Goal: Task Accomplishment & Management: Use online tool/utility

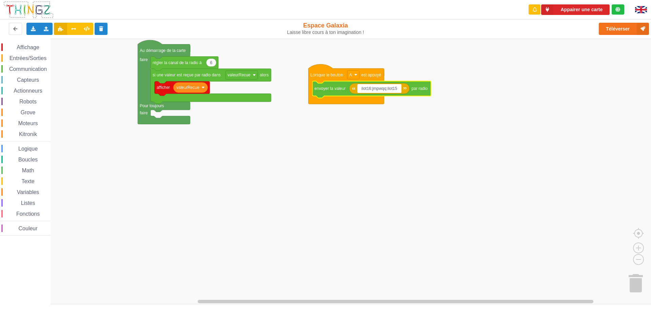
click at [397, 88] on input "ilot16:jmpwqq:ilot15" at bounding box center [379, 88] width 44 height 9
drag, startPoint x: 386, startPoint y: 89, endPoint x: 372, endPoint y: 90, distance: 14.2
click at [372, 90] on input "ilot16:jmpwqq:ilot12" at bounding box center [379, 88] width 44 height 9
type input "ilot16:dd du:ilot12"
click at [369, 172] on rect "Espace de travail de Blocky" at bounding box center [327, 171] width 655 height 265
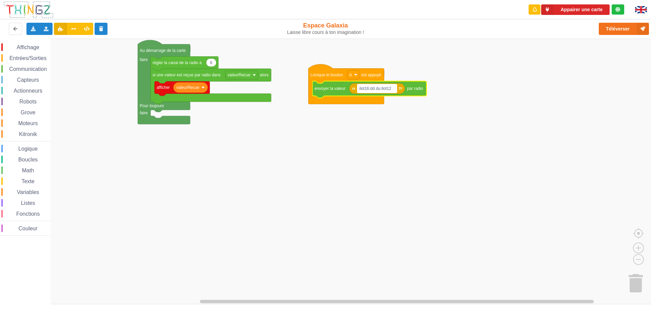
click at [381, 89] on text "ilot16:dd du:ilot12" at bounding box center [375, 88] width 32 height 5
click at [380, 87] on input "ilot16:dd du:ilot12" at bounding box center [377, 88] width 40 height 9
click at [382, 87] on input "ilot16:dd du:ilot12" at bounding box center [377, 88] width 40 height 9
click at [377, 88] on input "ilot16:dd du?:ilot12" at bounding box center [377, 88] width 41 height 9
type input "ilot16:dddu?:ilot12"
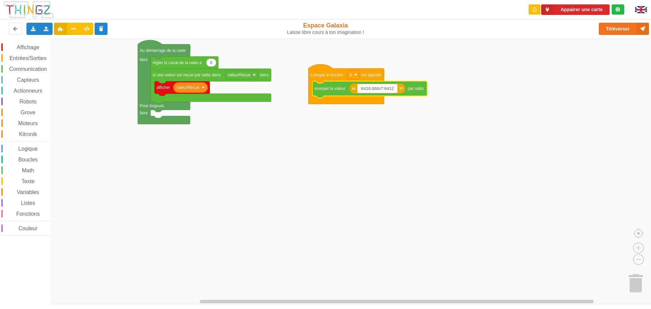
click at [308, 267] on rect "Espace de travail de Blocky" at bounding box center [327, 171] width 655 height 265
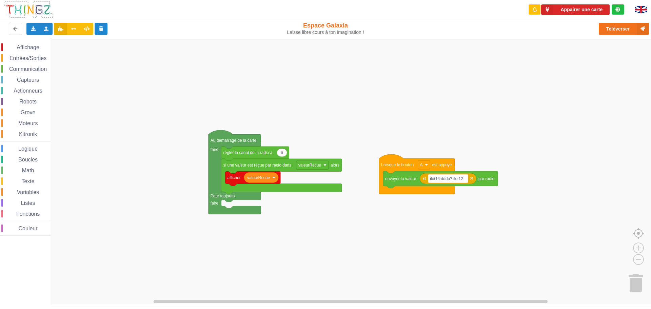
click at [637, 233] on image "Espace de travail de Blocky" at bounding box center [649, 218] width 33 height 42
click at [560, 188] on g "6 valeurRecue afficher si une valeur est reçue par radio dans valeurRecue alors…" at bounding box center [332, 171] width 665 height 265
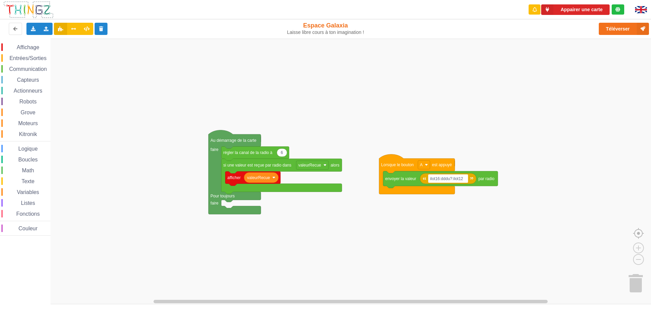
click at [638, 246] on g "Espace de travail de Blocky" at bounding box center [638, 231] width 54 height 68
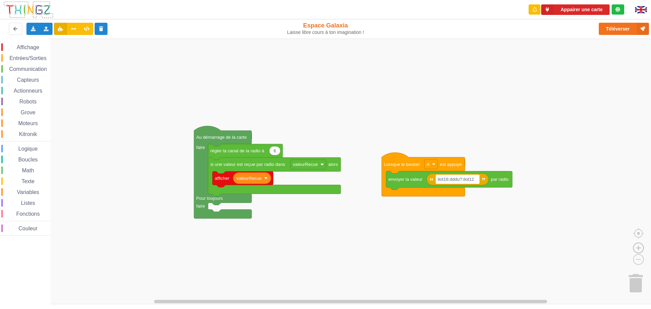
click at [637, 250] on image "Espace de travail de Blocky" at bounding box center [638, 232] width 33 height 42
click at [636, 250] on image "Espace de travail de Blocky" at bounding box center [638, 232] width 33 height 42
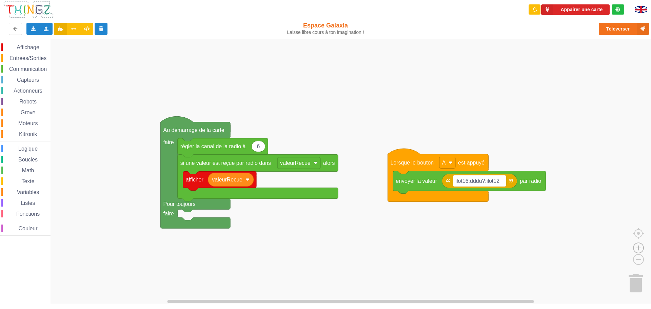
click at [636, 250] on image "Espace de travail de Blocky" at bounding box center [638, 232] width 33 height 42
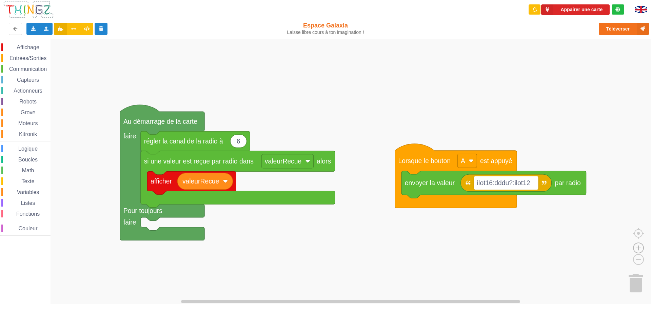
click at [634, 252] on image "Espace de travail de Blocky" at bounding box center [638, 232] width 33 height 42
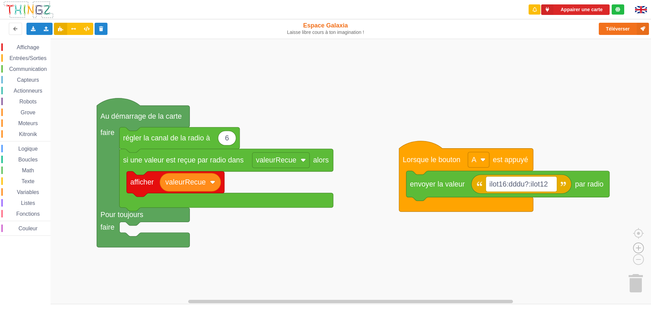
click at [634, 251] on image "Espace de travail de Blocky" at bounding box center [638, 232] width 33 height 42
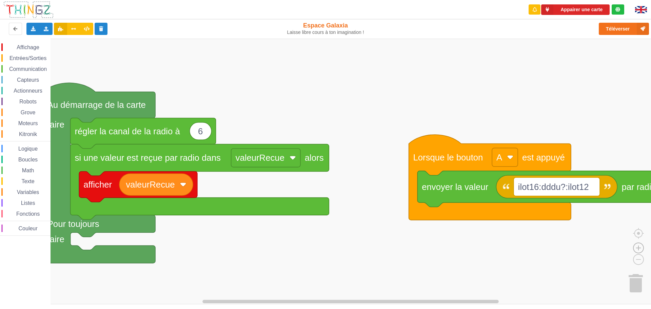
click at [637, 249] on image "Espace de travail de Blocky" at bounding box center [638, 232] width 33 height 42
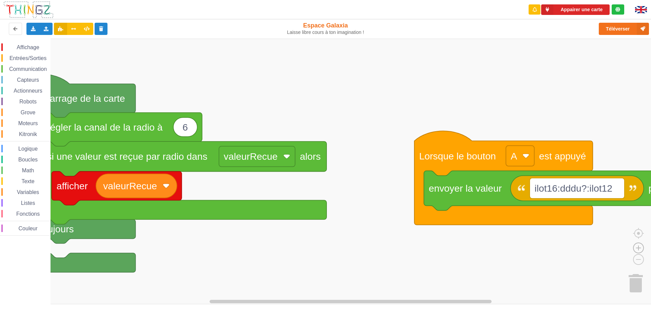
click at [637, 249] on image "Espace de travail de Blocky" at bounding box center [638, 232] width 33 height 42
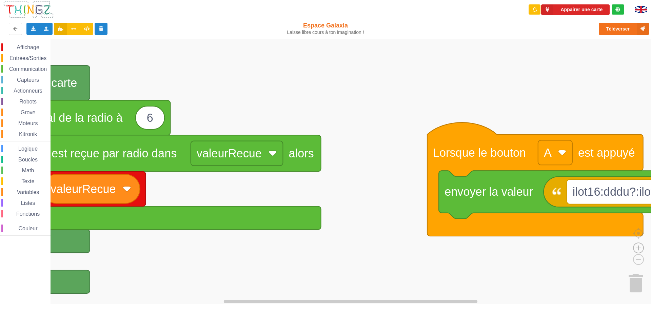
click at [636, 249] on image "Espace de travail de Blocky" at bounding box center [638, 232] width 33 height 42
click at [636, 250] on image "Espace de travail de Blocky" at bounding box center [638, 232] width 33 height 42
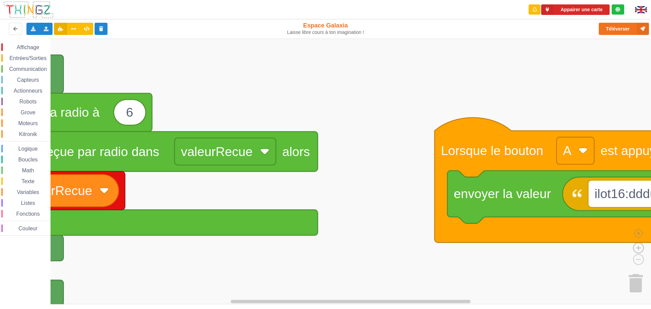
click at [636, 250] on image "Espace de travail de Blocky" at bounding box center [638, 232] width 33 height 42
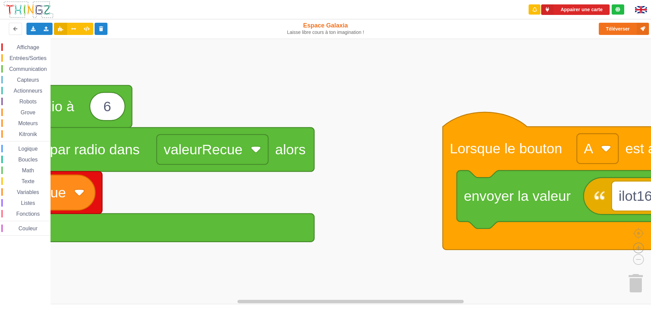
click at [636, 250] on image "Espace de travail de Blocky" at bounding box center [638, 232] width 33 height 42
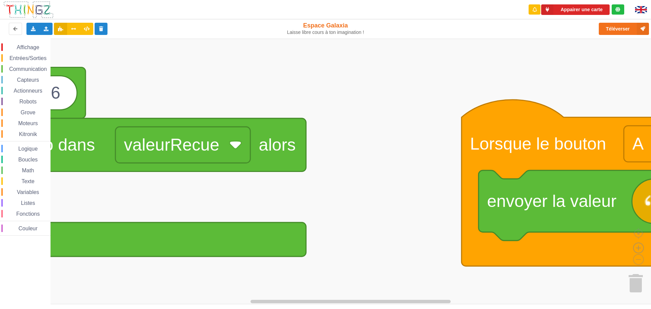
click at [636, 250] on image "Espace de travail de Blocky" at bounding box center [638, 232] width 33 height 42
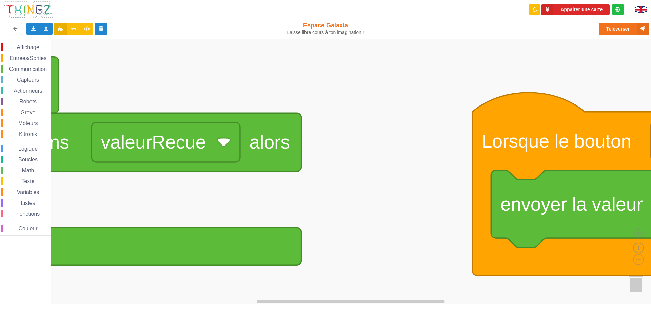
click at [636, 250] on image "Espace de travail de Blocky" at bounding box center [638, 232] width 33 height 42
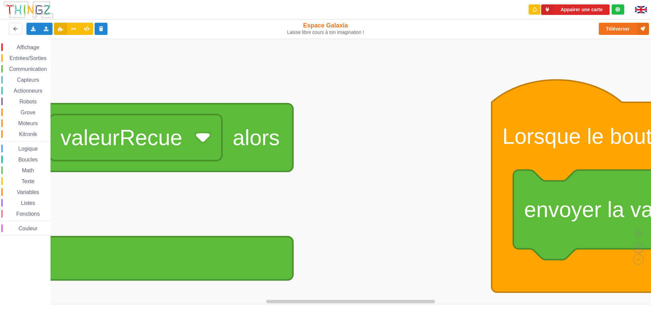
click at [636, 250] on image "Espace de travail de Blocky" at bounding box center [638, 232] width 33 height 42
click at [637, 260] on image "Espace de travail de Blocky" at bounding box center [627, 244] width 33 height 42
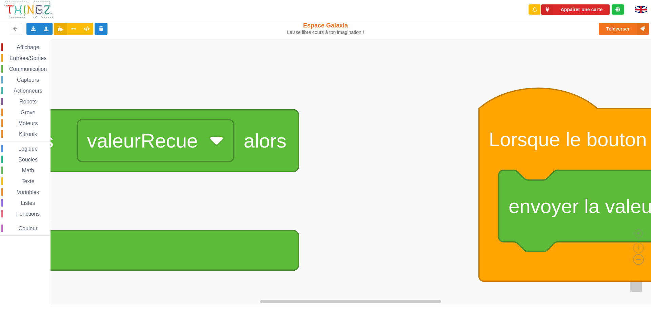
click at [637, 260] on image "Espace de travail de Blocky" at bounding box center [627, 244] width 33 height 42
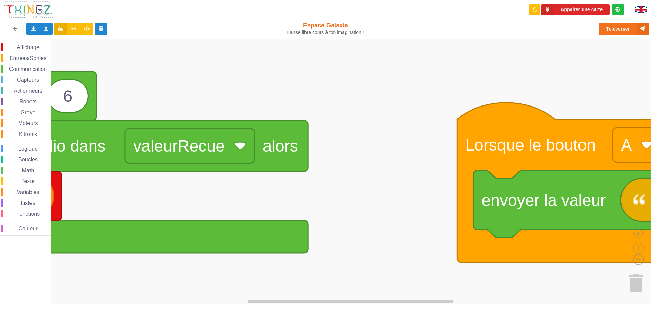
click at [637, 260] on image "Espace de travail de Blocky" at bounding box center [627, 244] width 33 height 42
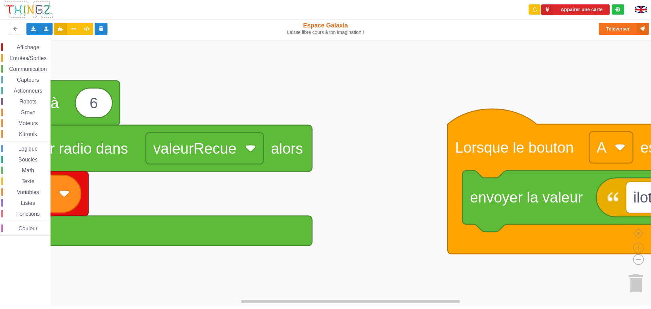
click at [637, 260] on image "Espace de travail de Blocky" at bounding box center [627, 244] width 33 height 42
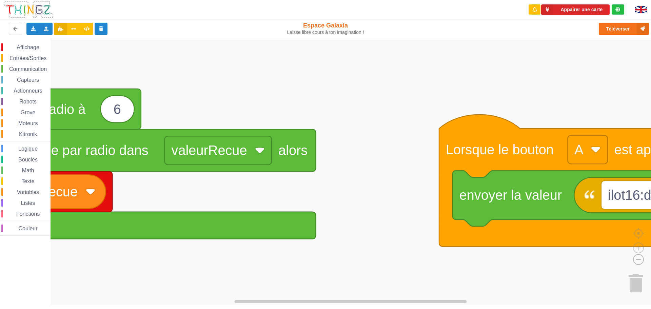
click at [637, 260] on image "Espace de travail de Blocky" at bounding box center [627, 244] width 33 height 42
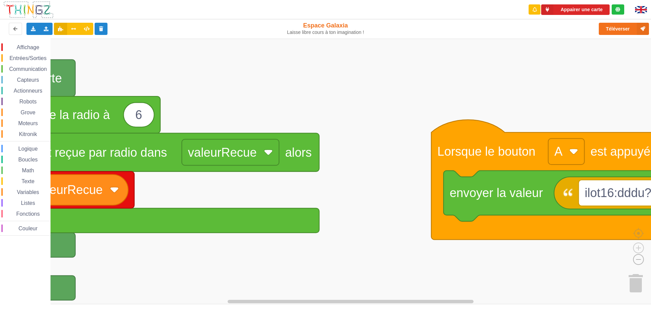
click at [637, 260] on image "Espace de travail de Blocky" at bounding box center [627, 244] width 33 height 42
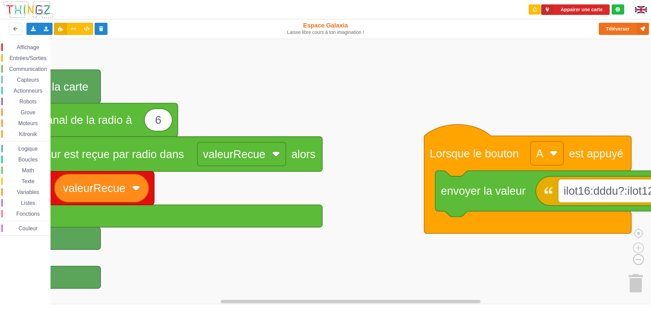
click at [637, 260] on image "Espace de travail de Blocky" at bounding box center [627, 244] width 33 height 42
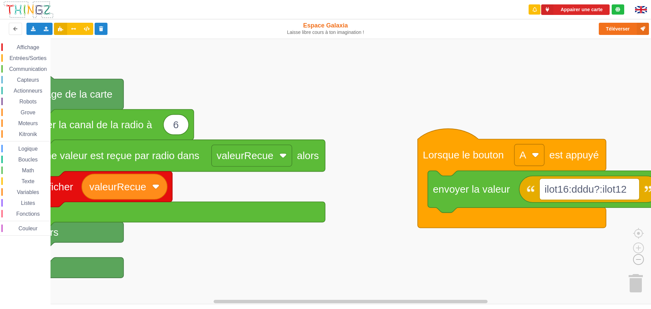
click at [637, 260] on image "Espace de travail de Blocky" at bounding box center [627, 244] width 33 height 42
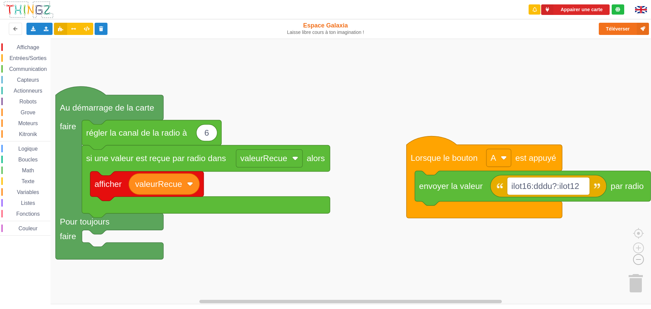
click at [637, 260] on image "Espace de travail de Blocky" at bounding box center [627, 244] width 33 height 42
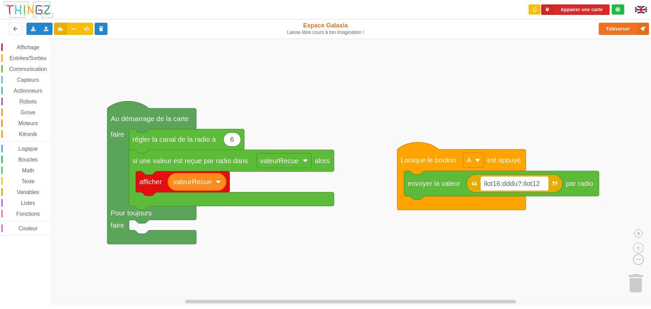
click at [637, 261] on image "Espace de travail de Blocky" at bounding box center [627, 244] width 33 height 42
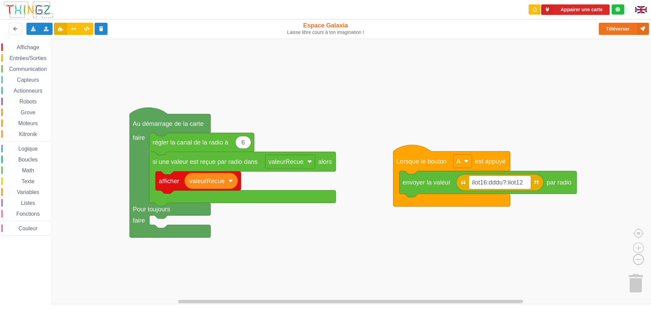
click at [636, 262] on image "Espace de travail de Blocky" at bounding box center [627, 244] width 33 height 42
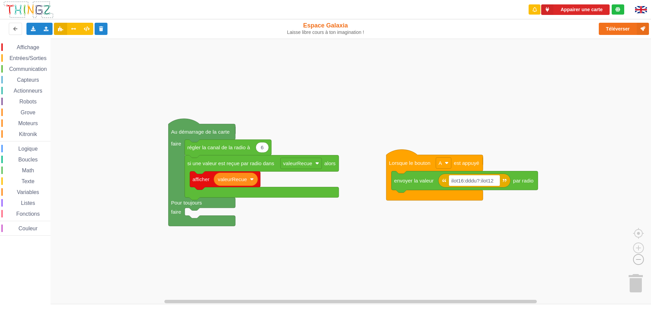
click at [636, 262] on image "Espace de travail de Blocky" at bounding box center [627, 244] width 33 height 42
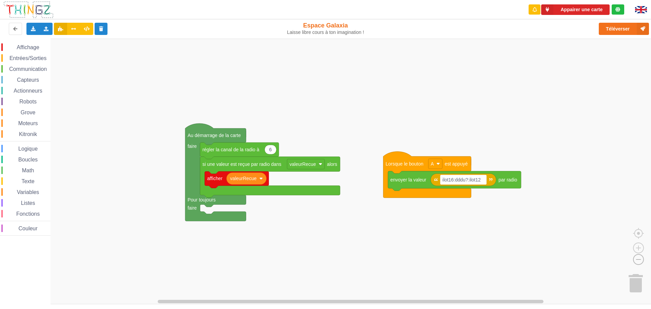
click at [636, 261] on image "Espace de travail de Blocky" at bounding box center [627, 244] width 33 height 42
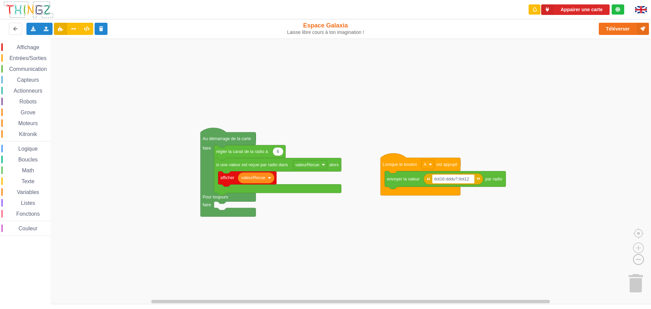
click at [633, 264] on image "Espace de travail de Blocky" at bounding box center [627, 244] width 33 height 42
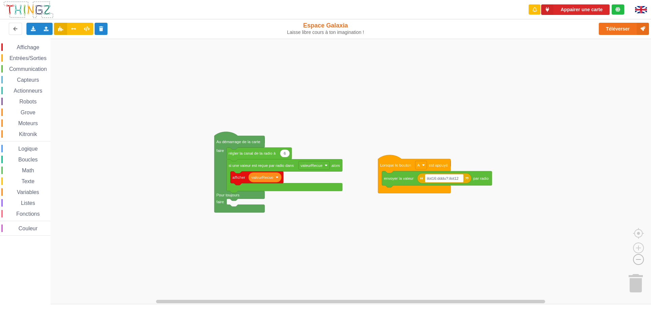
click at [634, 264] on image "Espace de travail de Blocky" at bounding box center [627, 244] width 33 height 42
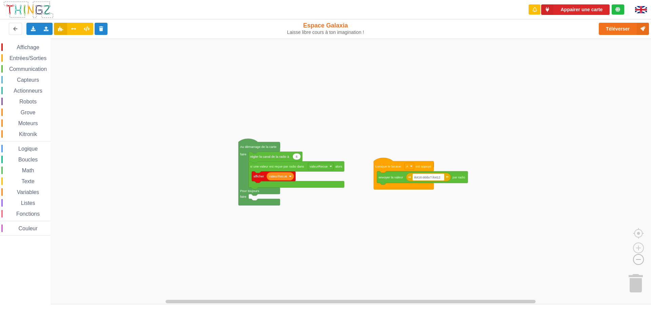
click at [634, 264] on image "Espace de travail de Blocky" at bounding box center [627, 244] width 33 height 42
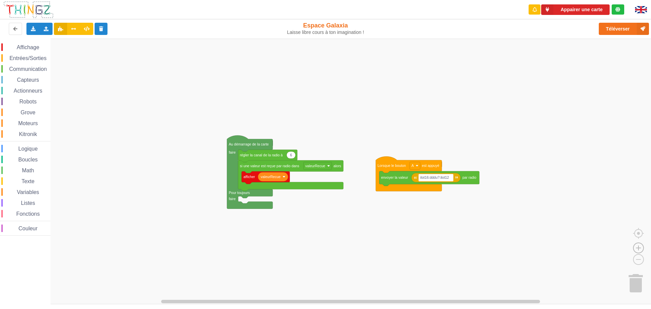
click at [642, 251] on image "Espace de travail de Blocky" at bounding box center [638, 232] width 33 height 42
click at [636, 258] on image "Espace de travail de Blocky" at bounding box center [627, 244] width 33 height 42
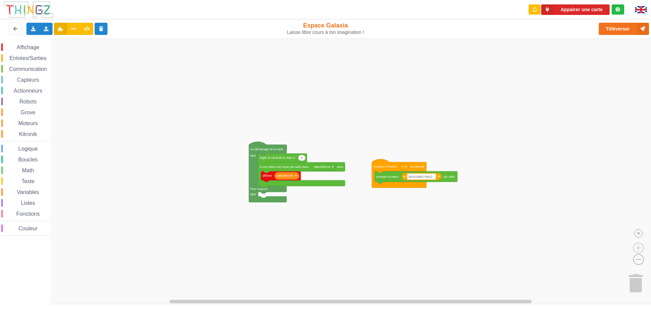
click at [637, 258] on image "Espace de travail de Blocky" at bounding box center [627, 244] width 33 height 42
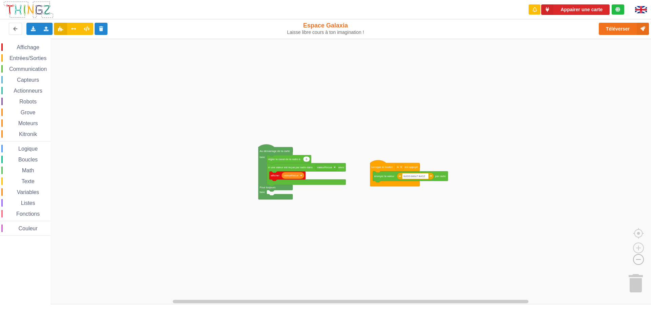
click at [638, 258] on image "Espace de travail de Blocky" at bounding box center [627, 244] width 33 height 42
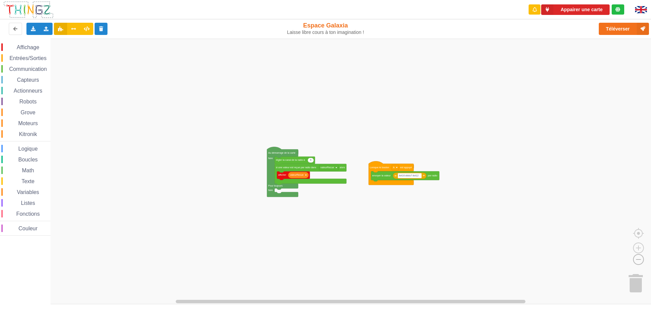
click at [637, 259] on image "Espace de travail de Blocky" at bounding box center [627, 244] width 33 height 42
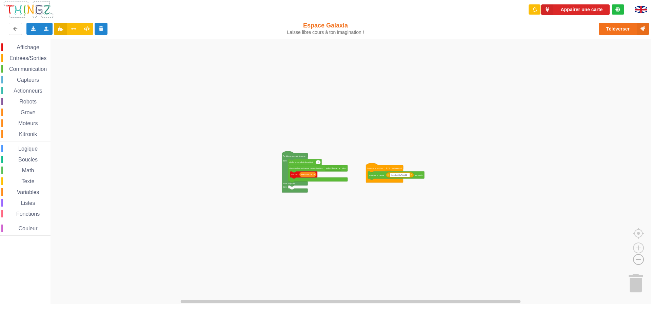
click at [637, 259] on image "Espace de travail de Blocky" at bounding box center [627, 244] width 33 height 42
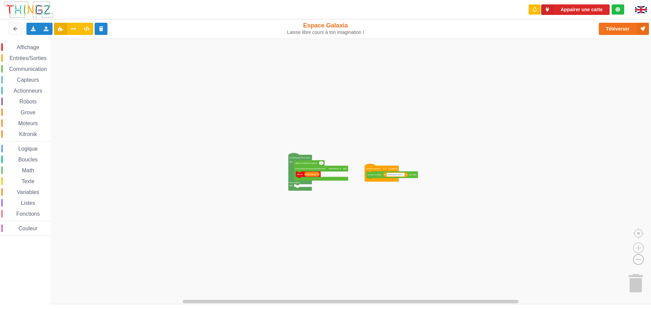
click at [637, 260] on image "Espace de travail de Blocky" at bounding box center [627, 244] width 33 height 42
click at [638, 260] on image "Espace de travail de Blocky" at bounding box center [627, 244] width 33 height 42
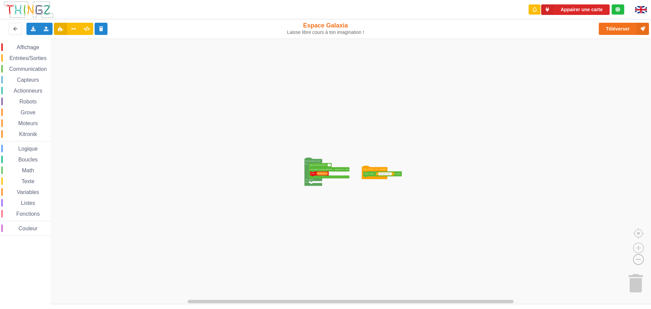
click at [638, 260] on image "Espace de travail de Blocky" at bounding box center [627, 244] width 33 height 42
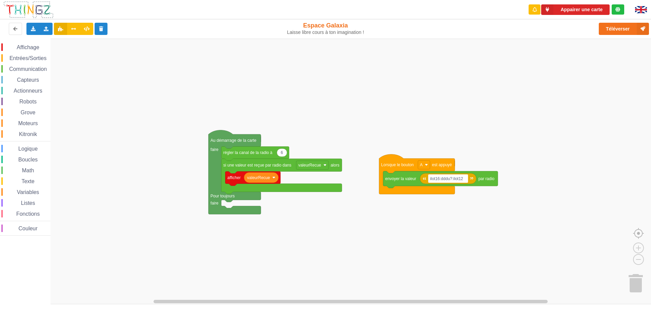
click at [638, 235] on image "Espace de travail de Blocky" at bounding box center [649, 218] width 33 height 42
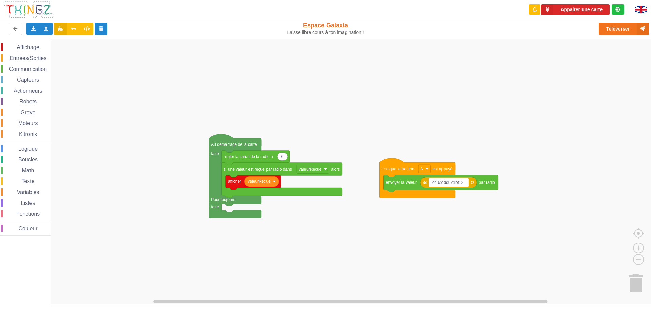
click at [81, 103] on rect "Espace de travail de Blocky" at bounding box center [327, 171] width 655 height 265
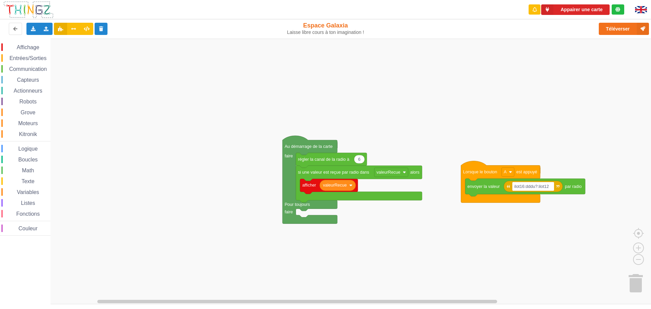
click at [547, 245] on div "Affichage Entrées/Sorties Communication Capteurs Actionneurs Robots Grove Moteu…" at bounding box center [327, 171] width 655 height 265
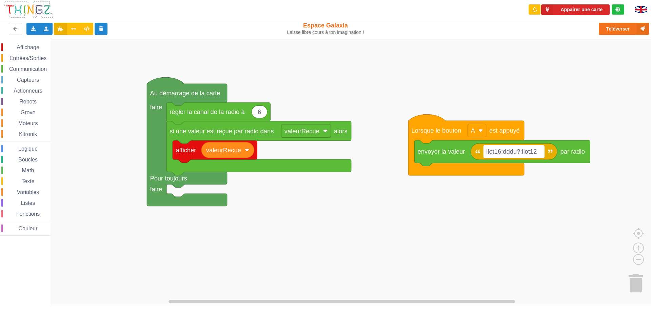
click at [317, 265] on rect "Espace de travail de Blocky" at bounding box center [327, 171] width 655 height 265
click at [318, 265] on rect "Espace de travail de Blocky" at bounding box center [327, 171] width 655 height 265
click at [319, 265] on rect "Espace de travail de Blocky" at bounding box center [327, 171] width 655 height 265
click at [319, 264] on rect "Espace de travail de Blocky" at bounding box center [327, 171] width 655 height 265
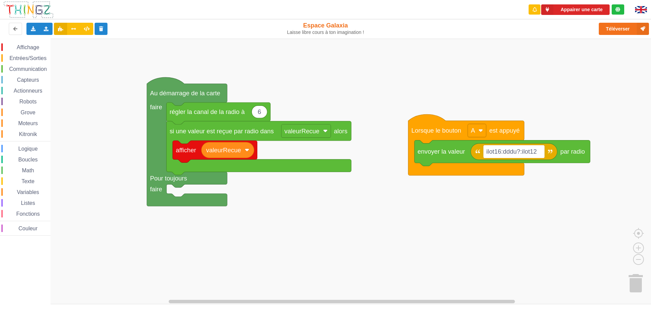
click at [319, 264] on rect "Espace de travail de Blocky" at bounding box center [327, 171] width 655 height 265
click at [322, 263] on rect "Espace de travail de Blocky" at bounding box center [327, 171] width 655 height 265
click at [325, 262] on rect "Espace de travail de Blocky" at bounding box center [327, 171] width 655 height 265
click at [324, 262] on div "Affichage Entrées/Sorties Communication Capteurs Actionneurs Robots Grove Moteu…" at bounding box center [327, 171] width 655 height 265
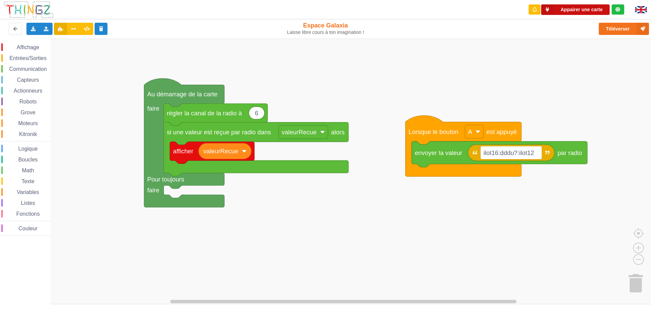
click at [582, 7] on button "Appairer une carte" at bounding box center [575, 9] width 68 height 11
click at [633, 33] on button "Téléverser" at bounding box center [623, 29] width 50 height 12
click at [605, 8] on button "Appairer une carte" at bounding box center [575, 9] width 68 height 11
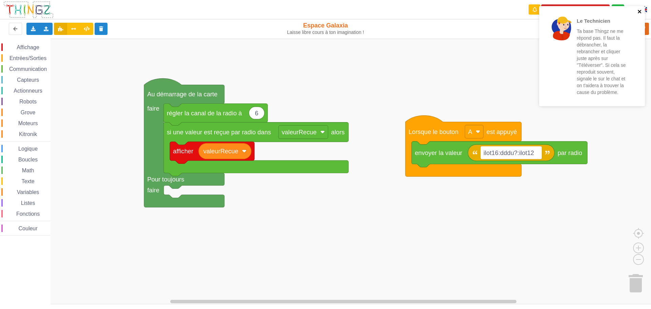
click at [640, 9] on icon "close" at bounding box center [639, 11] width 5 height 5
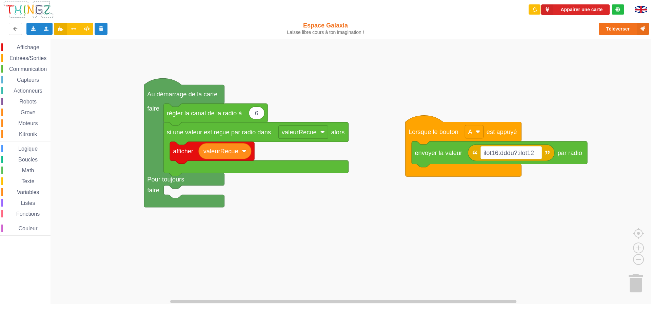
click at [497, 96] on rect "Espace de travail de Blocky" at bounding box center [327, 171] width 655 height 265
click at [497, 90] on rect "Espace de travail de Blocky" at bounding box center [327, 171] width 655 height 265
click at [497, 89] on rect "Espace de travail de Blocky" at bounding box center [327, 171] width 655 height 265
click at [498, 87] on rect "Espace de travail de Blocky" at bounding box center [327, 171] width 655 height 265
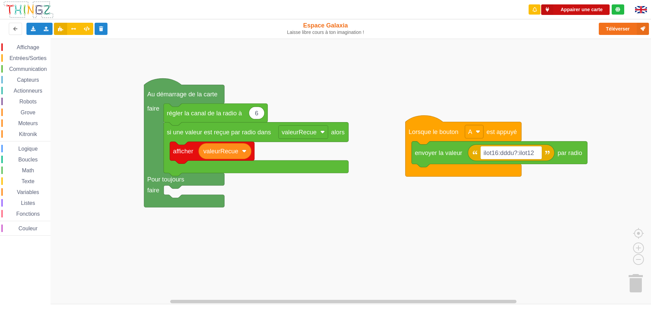
click at [596, 8] on button "Appairer une carte" at bounding box center [575, 9] width 68 height 11
click at [575, 6] on button "Appairer une carte" at bounding box center [575, 9] width 68 height 11
click at [616, 35] on div "Téléverser" at bounding box center [520, 29] width 267 height 22
click at [615, 23] on button "Téléverser" at bounding box center [623, 29] width 50 height 12
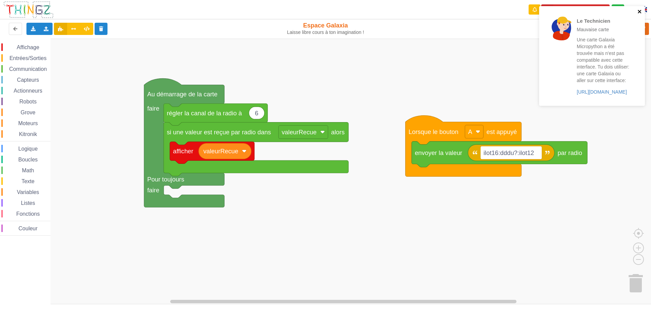
click at [639, 12] on icon "close" at bounding box center [638, 11] width 3 height 3
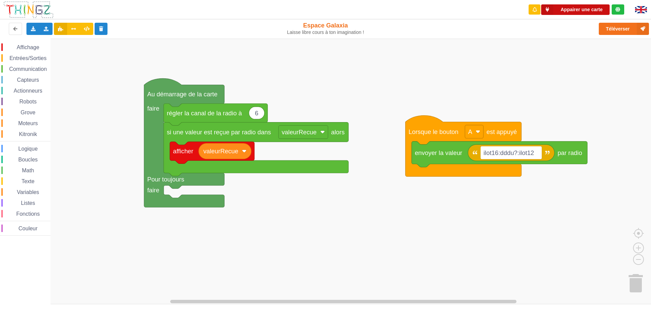
click at [604, 13] on button "Appairer une carte" at bounding box center [575, 9] width 68 height 11
click at [590, 114] on rect "Espace de travail de Blocky" at bounding box center [327, 171] width 655 height 265
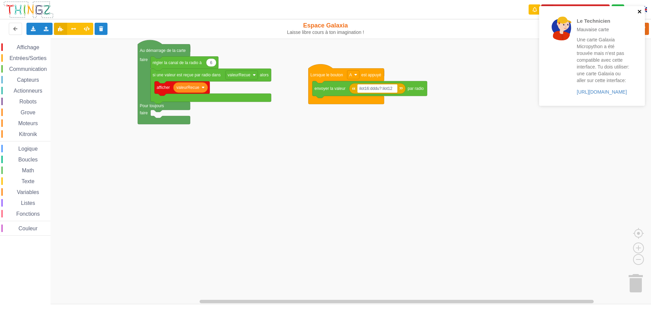
click at [640, 12] on icon "close" at bounding box center [639, 11] width 5 height 5
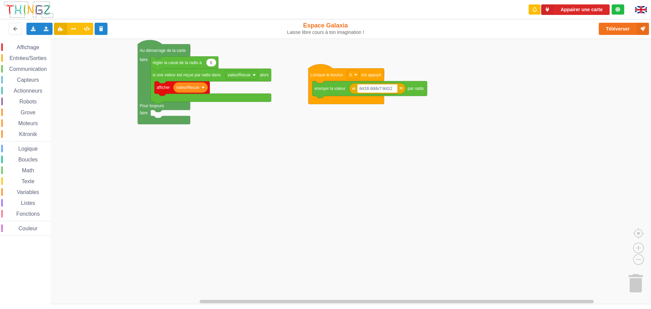
click at [595, 6] on div "Le Technicien Mauvaise carte Une carte Galaxia Micropython a été trouvée mais n…" at bounding box center [591, 6] width 108 height 3
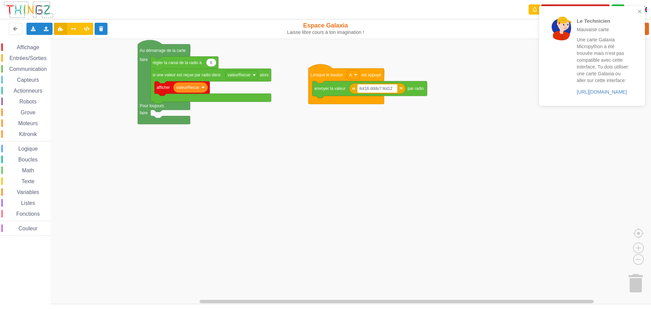
click at [638, 8] on div "Le Technicien Mauvaise carte Une carte Galaxia Micropython a été trouvée mais n…" at bounding box center [592, 56] width 106 height 100
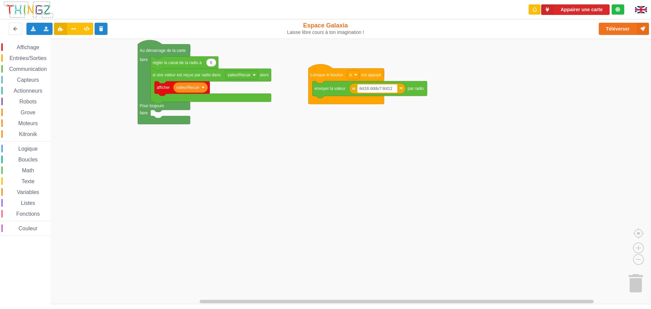
click at [575, 13] on div "Le Technicien Mauvaise carte Une carte Galaxia Micropython a été trouvée mais n…" at bounding box center [591, 58] width 108 height 107
click at [575, 10] on button "Appairer une carte" at bounding box center [575, 9] width 68 height 11
click at [622, 25] on button "Téléverser" at bounding box center [623, 29] width 50 height 12
click at [572, 11] on button "Appairer une carte" at bounding box center [575, 9] width 68 height 11
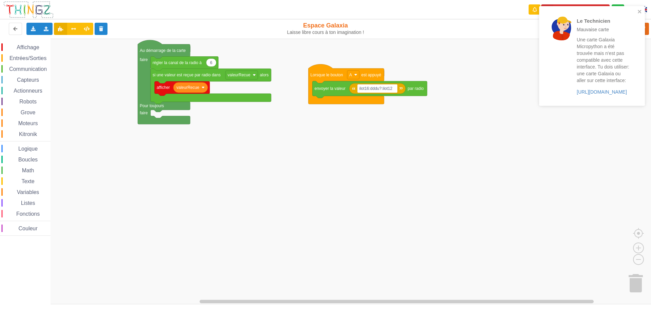
click at [367, 189] on rect "Espace de travail de Blocky" at bounding box center [327, 171] width 655 height 265
click at [643, 14] on div "Le Technicien Mauvaise carte Une carte Galaxia Micropython a été trouvée mais n…" at bounding box center [592, 56] width 106 height 100
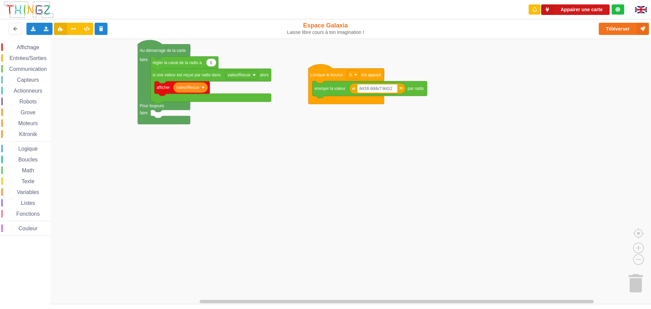
click at [576, 9] on button "Appairer une carte" at bounding box center [575, 9] width 68 height 11
click at [565, 9] on button "Appairer une carte" at bounding box center [575, 9] width 68 height 11
click at [557, 9] on button "Appairer une carte" at bounding box center [575, 9] width 68 height 11
click at [576, 12] on button "Appairer une carte" at bounding box center [575, 9] width 68 height 11
click at [618, 9] on icon at bounding box center [617, 9] width 5 height 5
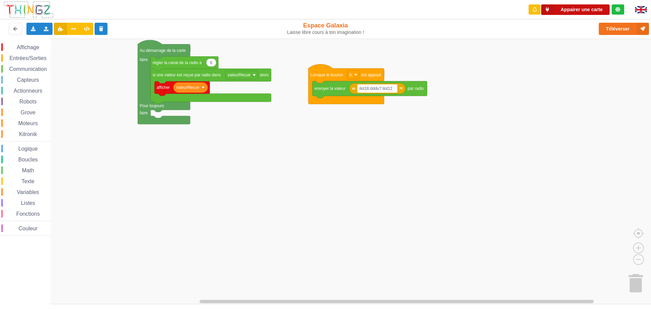
drag, startPoint x: 564, startPoint y: 7, endPoint x: 583, endPoint y: 13, distance: 19.8
click at [564, 8] on button "Appairer une carte" at bounding box center [575, 9] width 68 height 11
click at [578, 47] on rect "Espace de travail de Blocky" at bounding box center [327, 171] width 655 height 265
click at [607, 27] on button "Téléverser" at bounding box center [623, 29] width 50 height 12
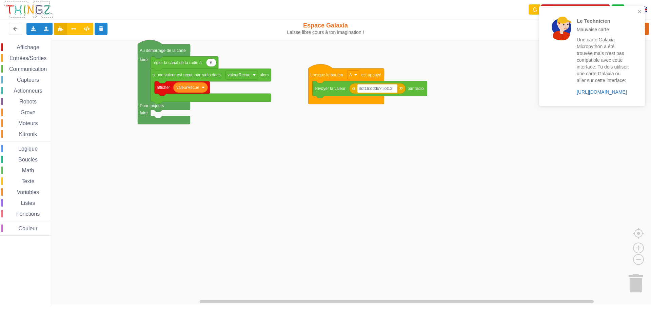
click at [588, 90] on link "https://play.thingz.co/galaxia-micropython" at bounding box center [601, 91] width 50 height 5
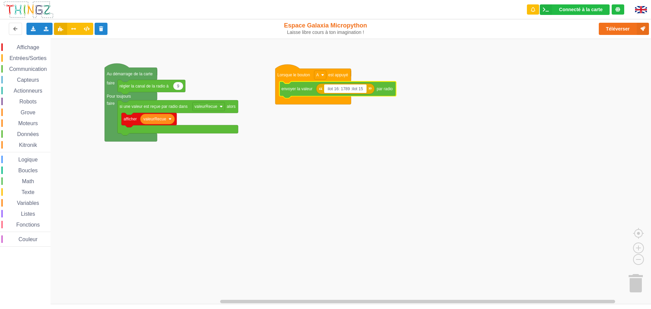
click at [349, 87] on input "ilot 16: 1789 :ilot 15" at bounding box center [345, 88] width 42 height 9
type input "ilot 16:tu veut du cul :ilot 15"
click at [635, 25] on button "Téléverser" at bounding box center [623, 29] width 50 height 12
click at [355, 94] on icon "Espace de travail de Blocky" at bounding box center [353, 88] width 74 height 11
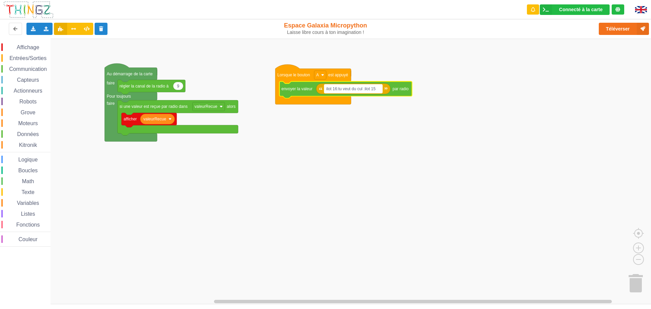
click at [355, 89] on text "ilot 16:tu veut du cul :ilot 15" at bounding box center [350, 88] width 49 height 5
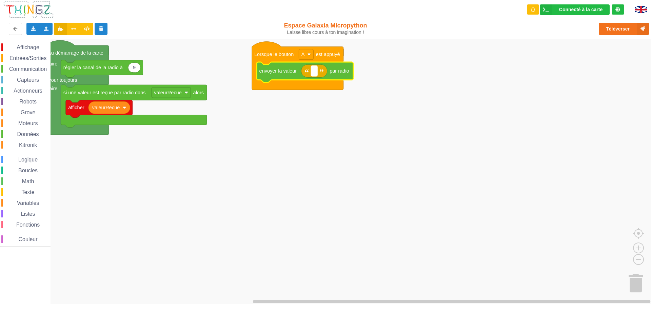
click at [314, 75] on rect "Espace de travail de Blocky" at bounding box center [314, 71] width 6 height 11
click at [319, 71] on input "jjpp" at bounding box center [318, 71] width 14 height 11
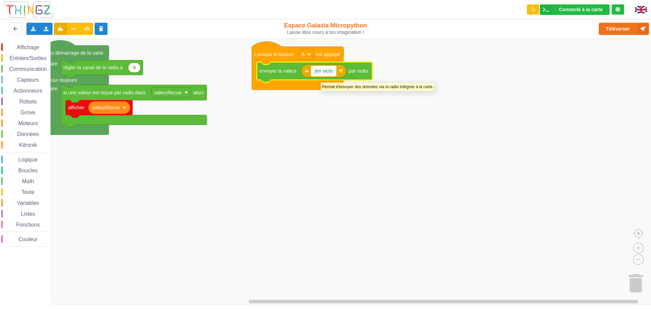
type input "jtm victor"
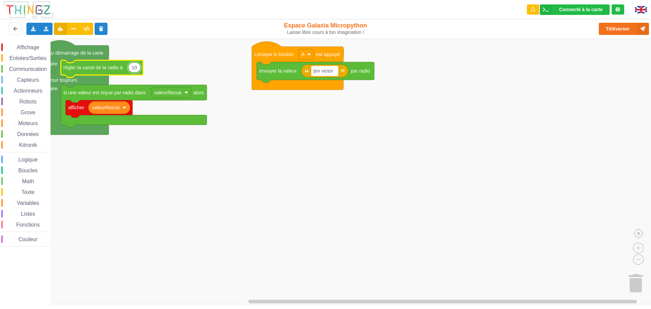
type input "10"
click at [622, 22] on div "Téléverser" at bounding box center [520, 29] width 267 height 22
click at [622, 26] on button "Téléverser" at bounding box center [623, 29] width 50 height 12
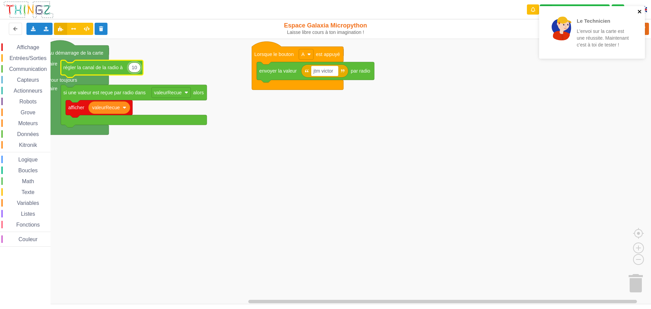
click at [640, 13] on icon "close" at bounding box center [638, 11] width 3 height 3
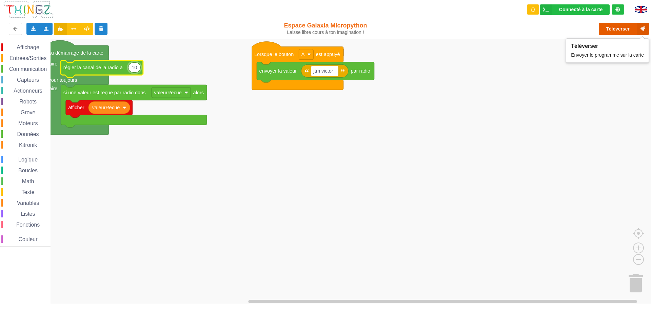
click at [611, 30] on button "Téléverser" at bounding box center [623, 29] width 50 height 12
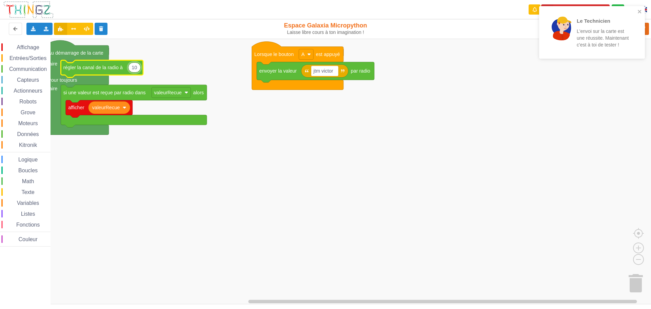
click at [635, 9] on div "Le Technicien L'envoi sur la carte est une réussite. Maintenant c'est à toi de …" at bounding box center [590, 32] width 96 height 47
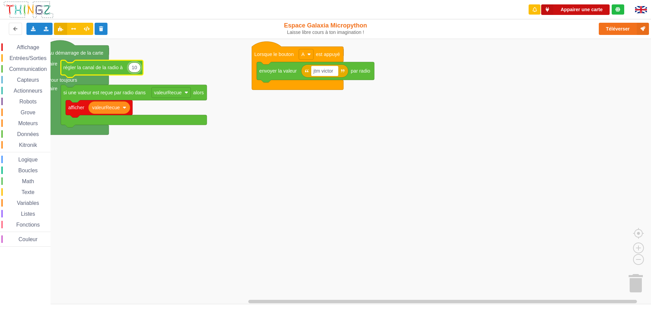
click at [585, 8] on button "Appairer une carte" at bounding box center [575, 9] width 68 height 11
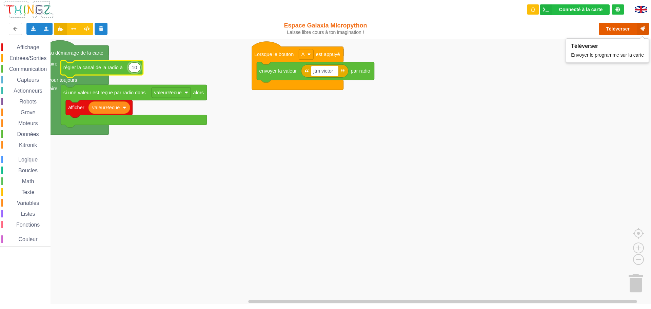
click at [634, 33] on button "Téléverser" at bounding box center [623, 29] width 50 height 12
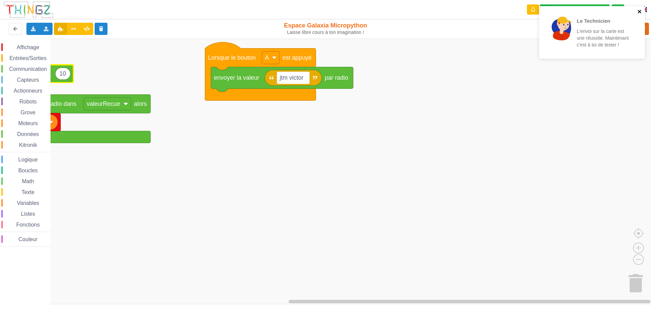
click at [640, 14] on icon "close" at bounding box center [639, 11] width 5 height 5
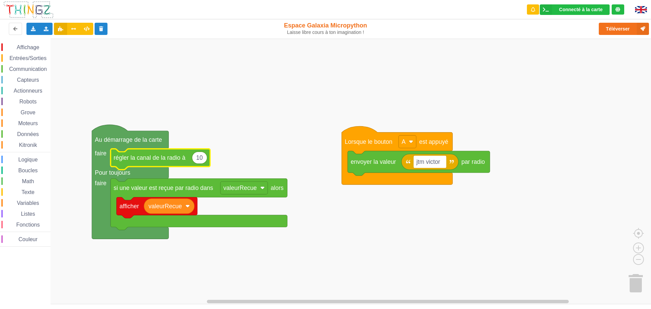
click at [201, 158] on text "10" at bounding box center [199, 157] width 7 height 7
click at [201, 158] on input "10" at bounding box center [199, 157] width 15 height 12
type input "2"
click at [637, 30] on icon at bounding box center [642, 29] width 12 height 12
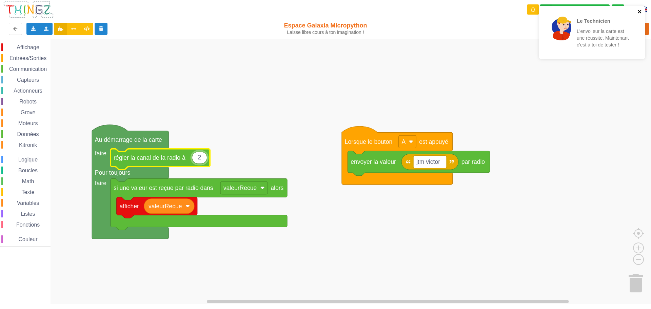
click at [640, 13] on icon "close" at bounding box center [638, 11] width 3 height 3
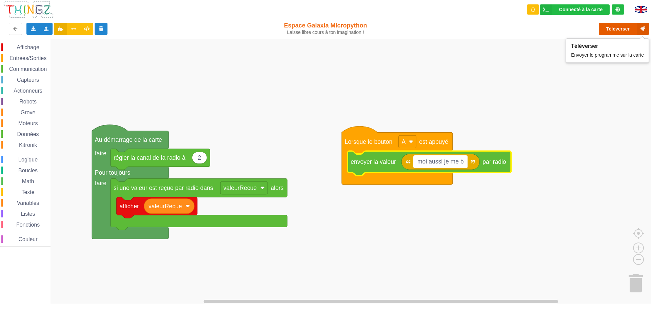
click at [628, 29] on button "Téléverser" at bounding box center [623, 29] width 50 height 12
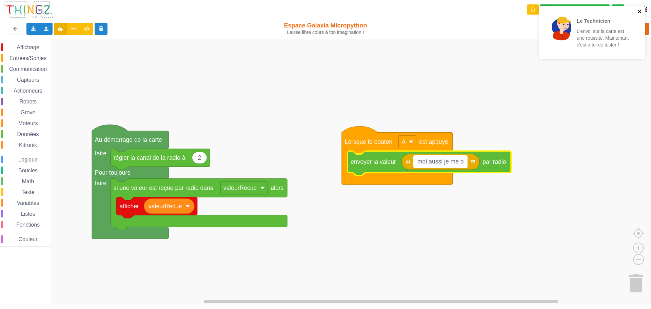
click at [639, 9] on icon "close" at bounding box center [639, 11] width 5 height 5
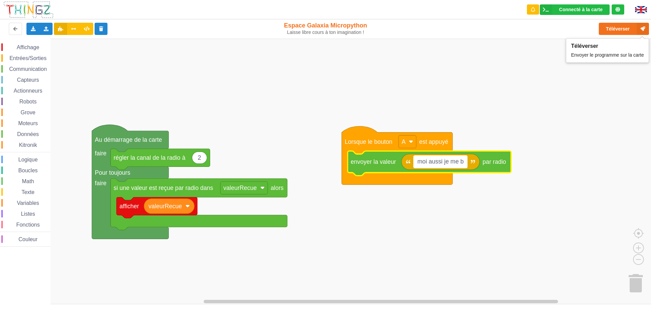
click at [633, 22] on div "Téléverser" at bounding box center [520, 29] width 267 height 22
click at [635, 27] on button "Téléverser" at bounding box center [623, 29] width 50 height 12
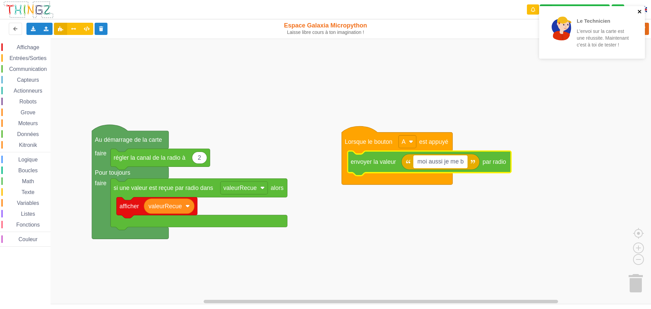
click at [640, 13] on icon "close" at bounding box center [638, 11] width 3 height 3
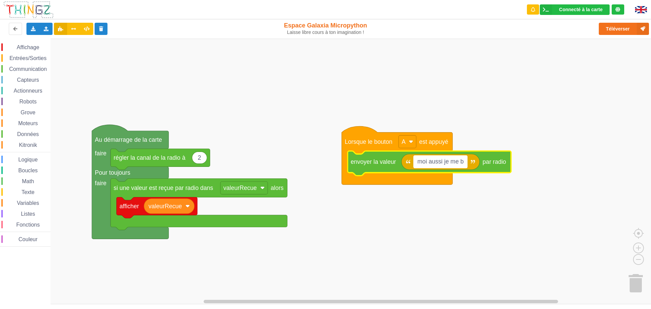
click at [456, 162] on input "moi aussi je me b" at bounding box center [440, 161] width 54 height 13
type input "ta quel agebb"
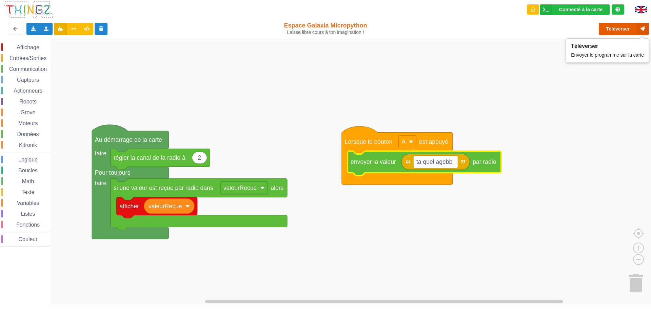
click at [633, 29] on button "Téléverser" at bounding box center [623, 29] width 50 height 12
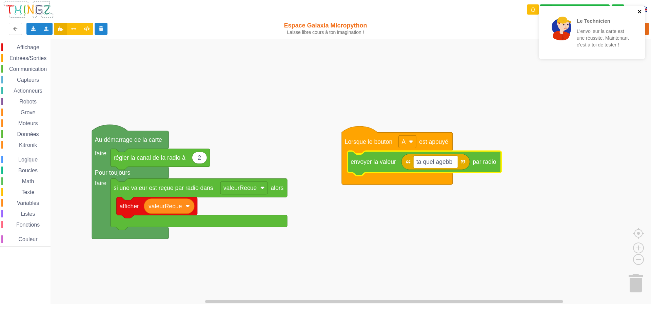
click at [641, 11] on icon "close" at bounding box center [639, 11] width 5 height 5
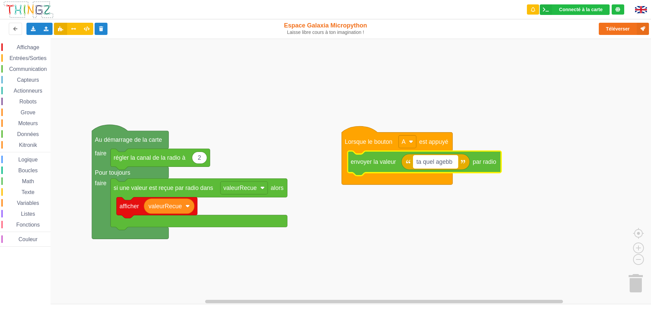
click at [427, 166] on rect "Espace de travail de Blocky" at bounding box center [435, 161] width 44 height 13
type input "tu j"
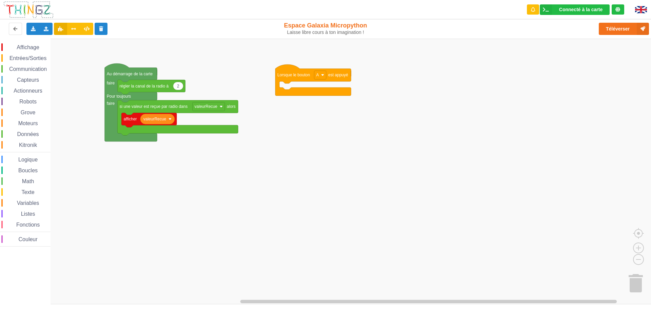
click at [28, 69] on span "Communication" at bounding box center [28, 69] width 40 height 6
click at [355, 94] on div "Affichage Entrées/Sorties Communication Capteurs Actionneurs Robots Grove Moteu…" at bounding box center [327, 171] width 655 height 265
click at [330, 87] on icon "Espace de travail de Blocky" at bounding box center [326, 88] width 21 height 11
click at [328, 88] on rect "Espace de travail de Blocky" at bounding box center [326, 88] width 5 height 9
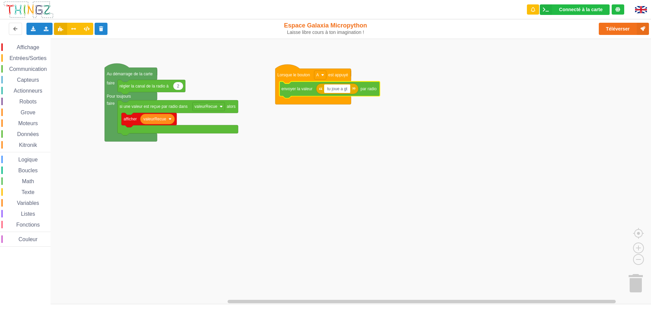
type input "tu joue a gta"
click at [627, 25] on button "Téléverser" at bounding box center [623, 29] width 50 height 12
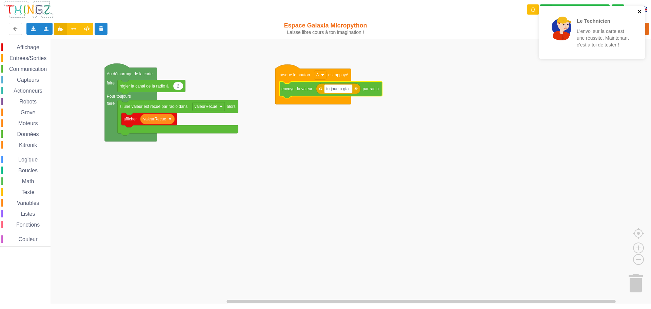
click at [639, 10] on icon "close" at bounding box center [639, 11] width 5 height 5
